Goal: Task Accomplishment & Management: Manage account settings

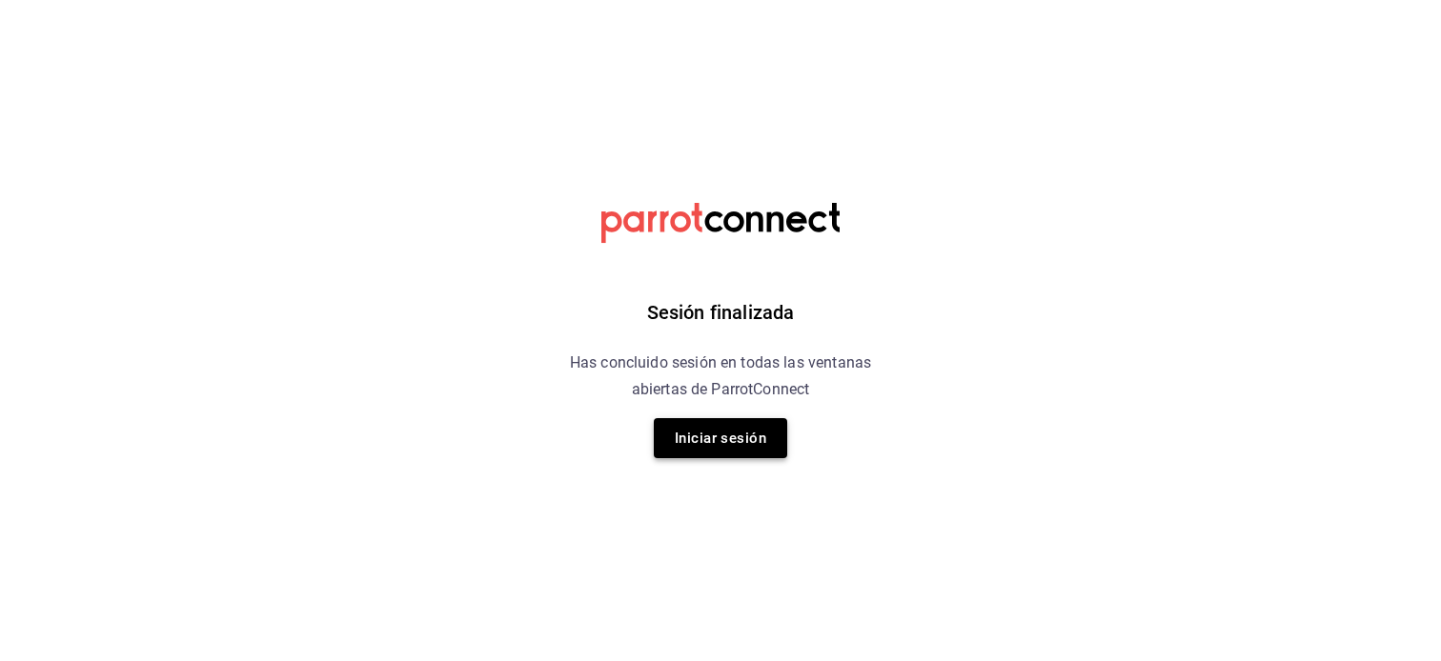
click at [741, 447] on button "Iniciar sesión" at bounding box center [720, 438] width 133 height 40
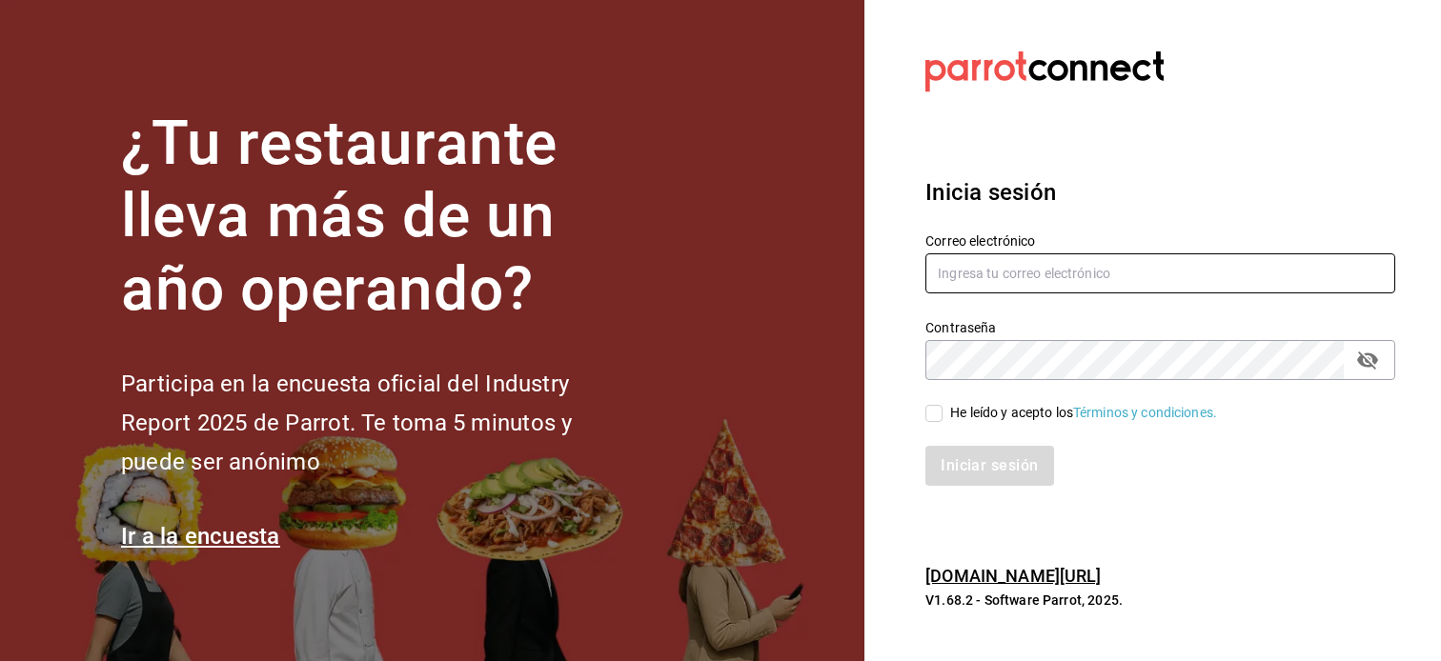
type input "[EMAIL_ADDRESS][DOMAIN_NAME]"
click at [931, 413] on input "He leído y acepto los Términos y condiciones." at bounding box center [933, 413] width 17 height 17
checkbox input "true"
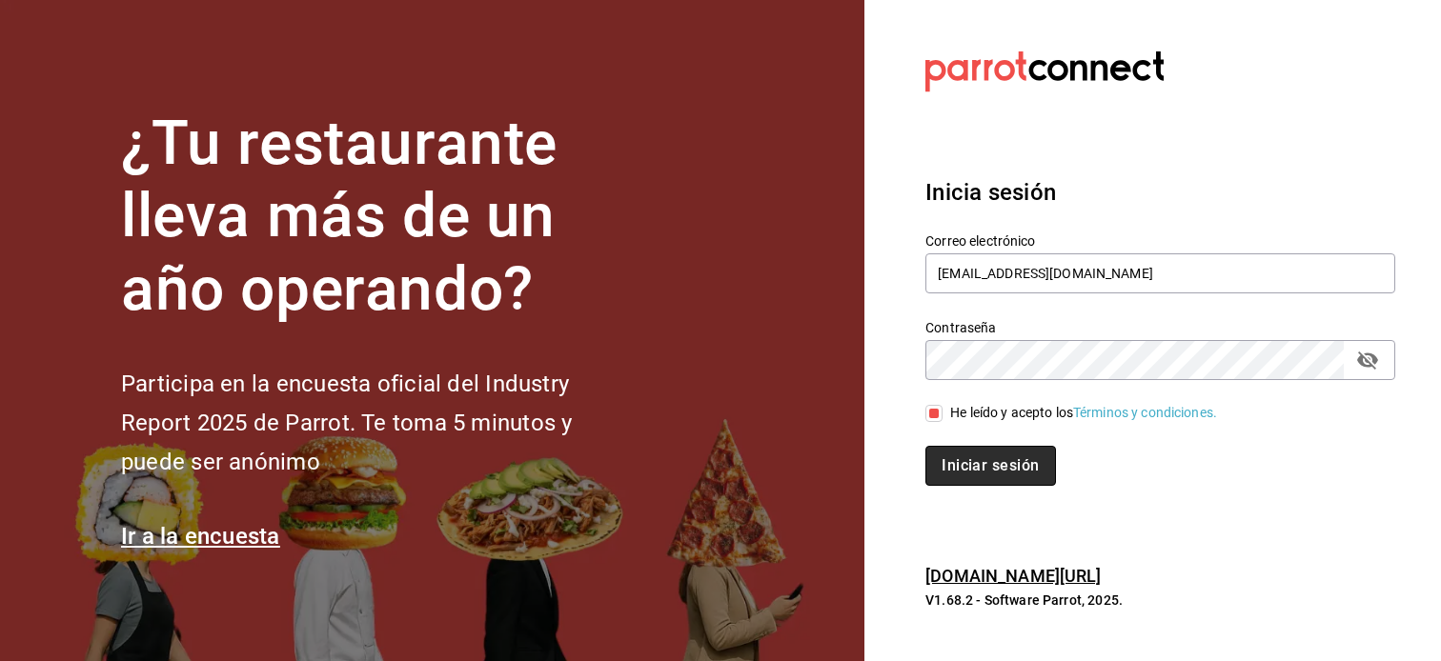
click at [947, 459] on button "Iniciar sesión" at bounding box center [990, 466] width 130 height 40
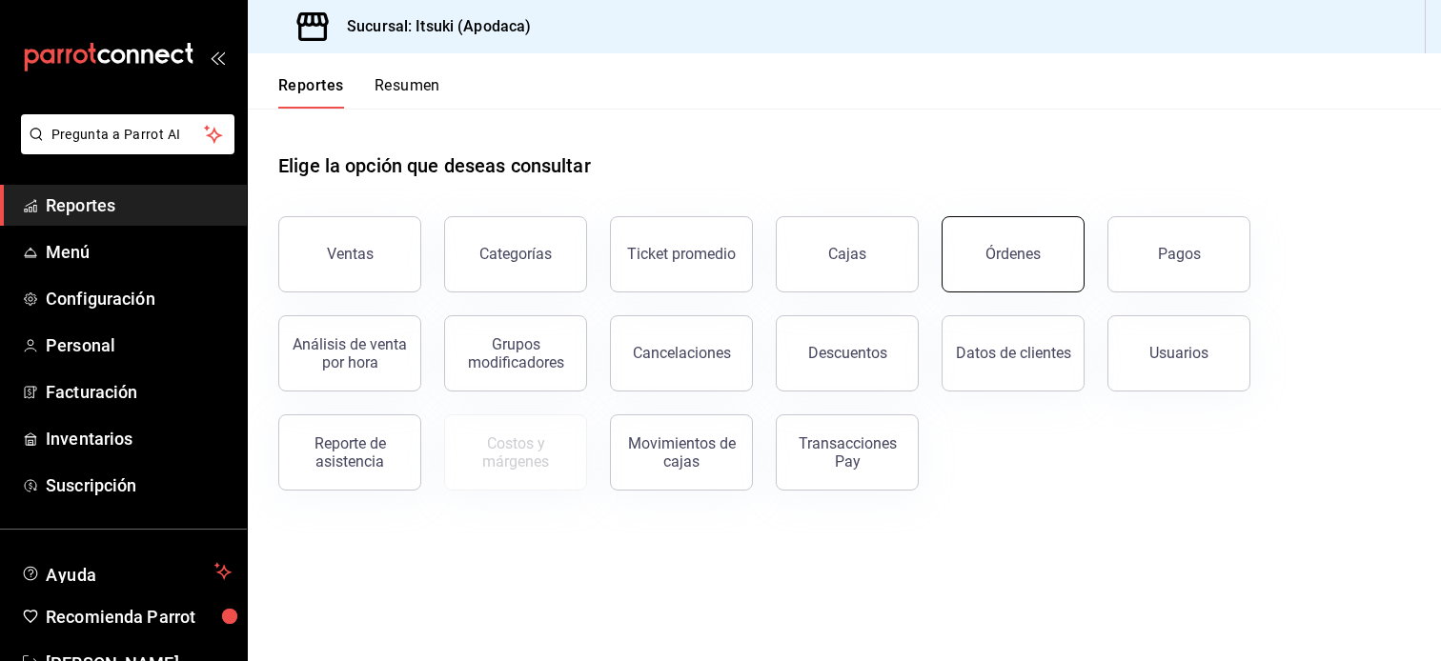
click at [1002, 271] on button "Órdenes" at bounding box center [1012, 254] width 143 height 76
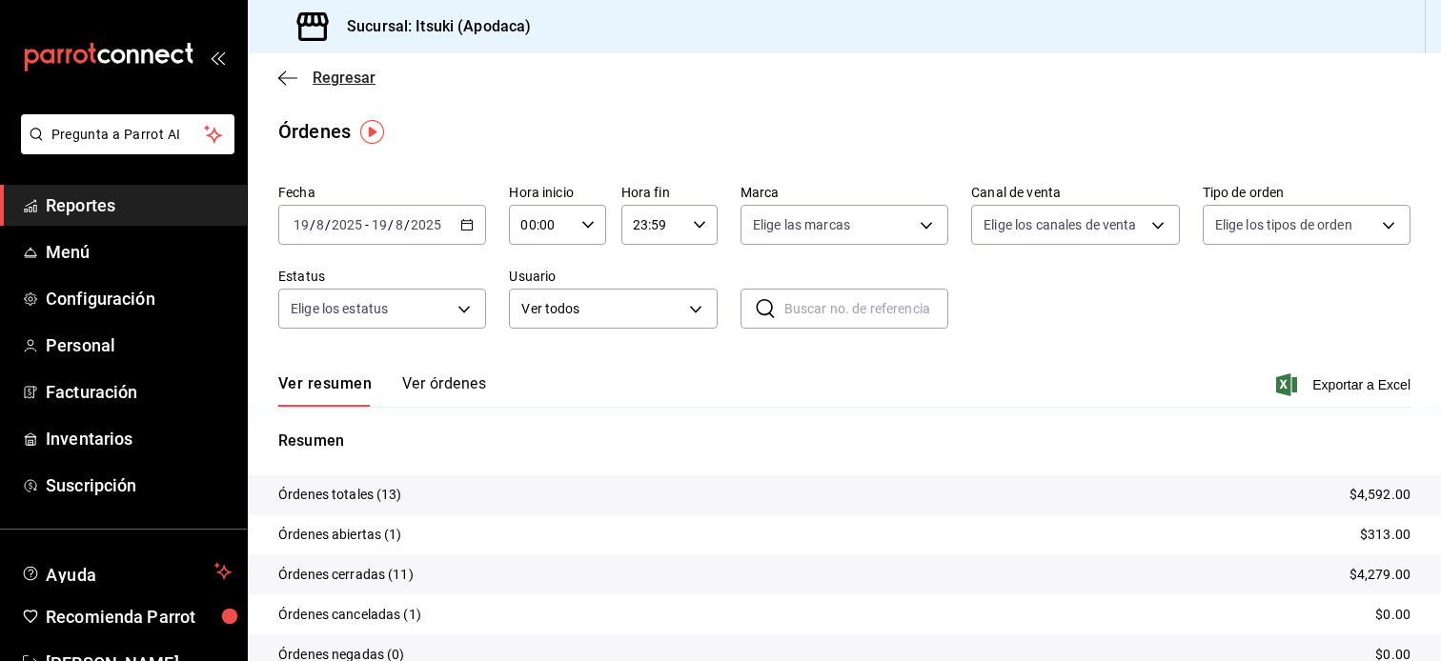
click at [345, 80] on span "Regresar" at bounding box center [344, 78] width 63 height 18
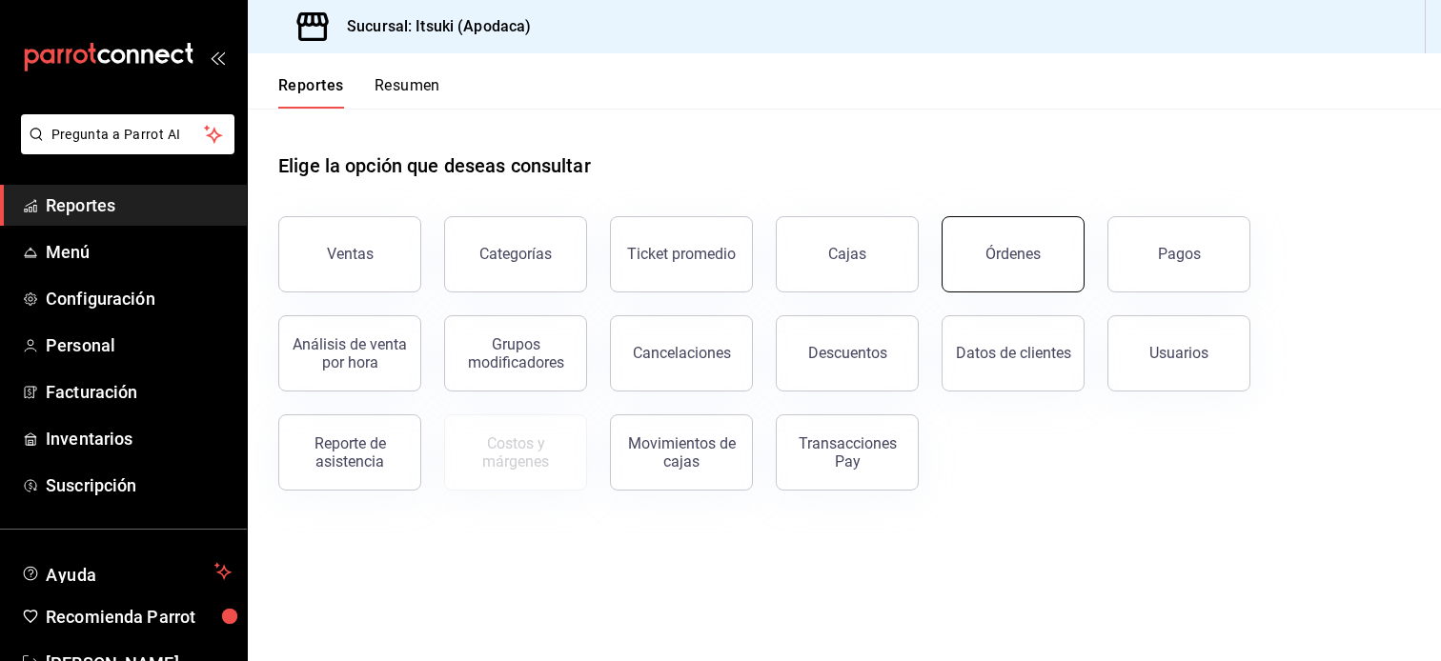
click at [1002, 264] on button "Órdenes" at bounding box center [1012, 254] width 143 height 76
